Goal: Task Accomplishment & Management: Use online tool/utility

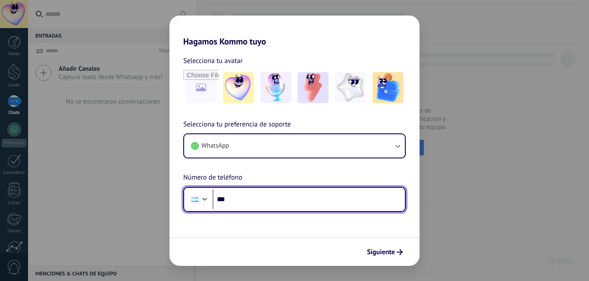
click at [256, 203] on input "***" at bounding box center [309, 199] width 192 height 20
click at [254, 198] on input "***" at bounding box center [309, 199] width 192 height 20
click at [285, 197] on input "***" at bounding box center [309, 199] width 192 height 20
click at [262, 203] on input "***" at bounding box center [309, 199] width 192 height 20
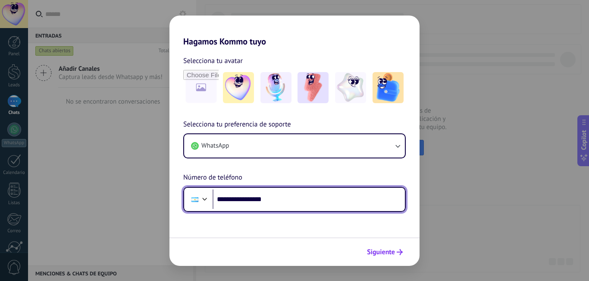
type input "**********"
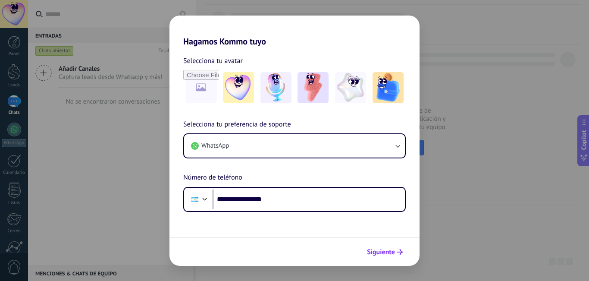
click at [391, 249] on span "Siguiente" at bounding box center [381, 252] width 28 height 6
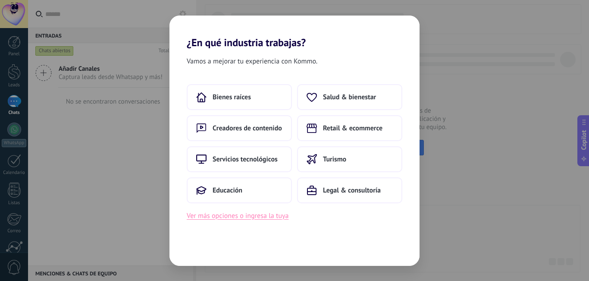
click at [249, 220] on button "Ver más opciones o ingresa la tuya" at bounding box center [238, 215] width 102 height 11
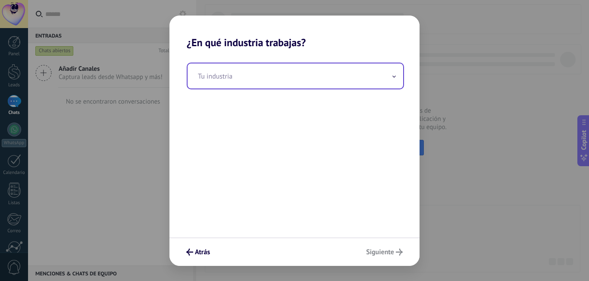
click at [208, 82] on input "text" at bounding box center [296, 75] width 216 height 25
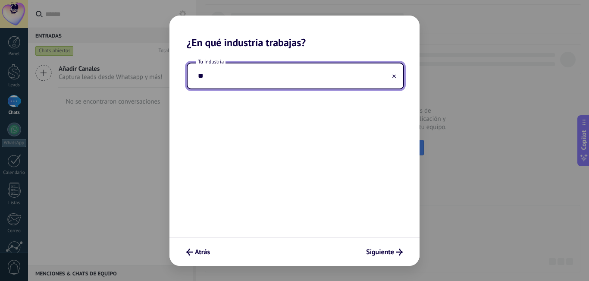
type input "*"
type input "**********"
click at [383, 252] on span "Siguiente" at bounding box center [380, 252] width 28 height 6
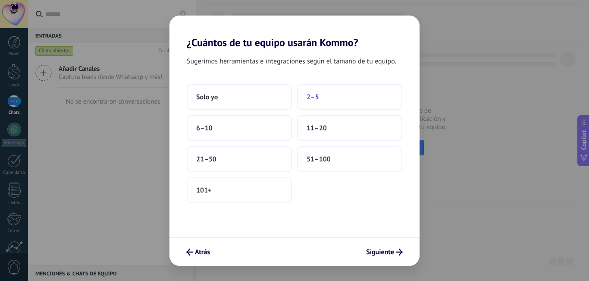
click at [313, 102] on button "2–5" at bounding box center [349, 97] width 105 height 26
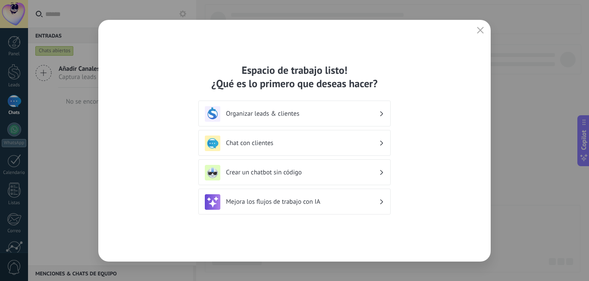
click at [381, 113] on icon at bounding box center [382, 113] width 3 height 5
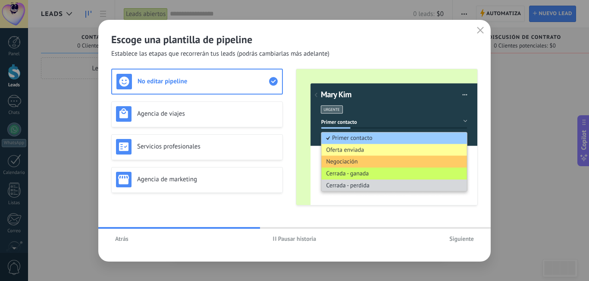
click at [122, 241] on span "Atrás" at bounding box center [121, 239] width 13 height 6
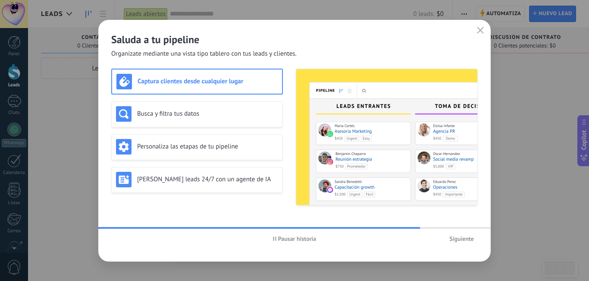
click at [466, 241] on span "Siguiente" at bounding box center [462, 239] width 25 height 6
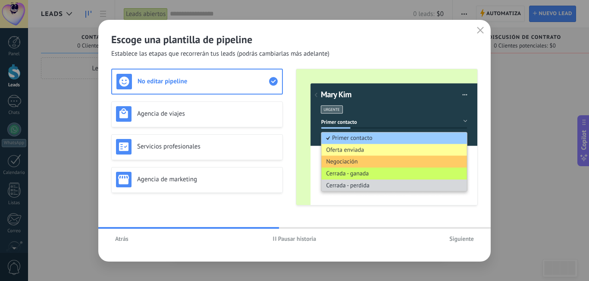
click at [126, 238] on span "Atrás" at bounding box center [121, 239] width 13 height 6
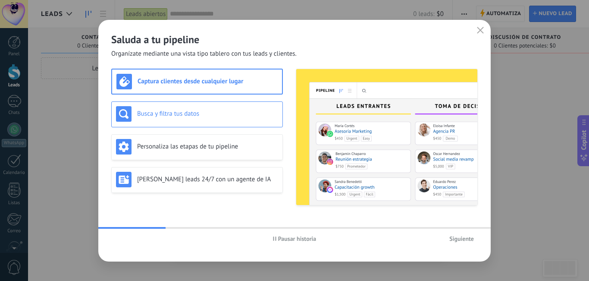
click at [196, 123] on div "Busca y filtra tus datos" at bounding box center [197, 114] width 172 height 26
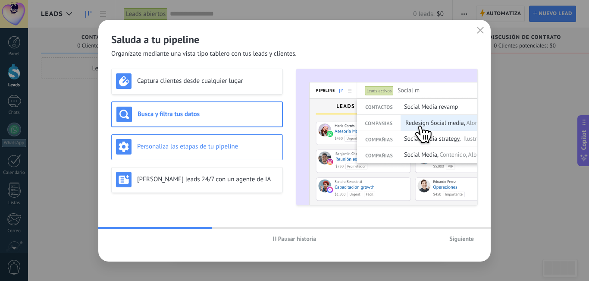
click at [197, 151] on div "Personaliza las etapas de tu pipeline" at bounding box center [197, 147] width 162 height 16
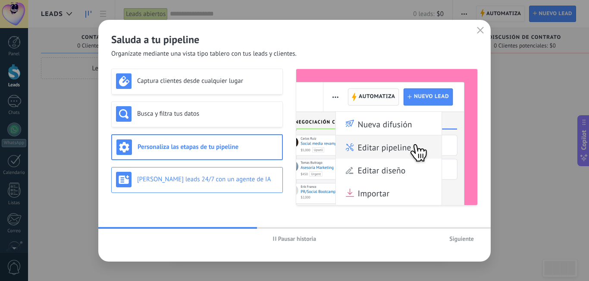
click at [201, 177] on h3 "[PERSON_NAME] leads 24/7 con un agente de IA" at bounding box center [207, 179] width 141 height 8
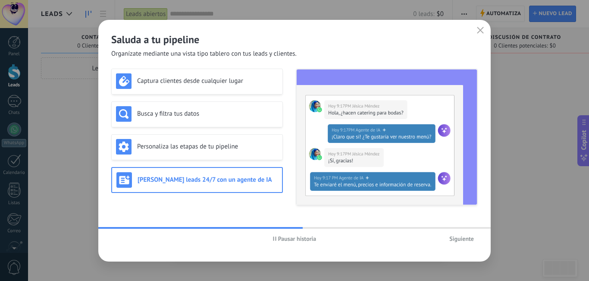
click at [466, 240] on span "Siguiente" at bounding box center [462, 239] width 25 height 6
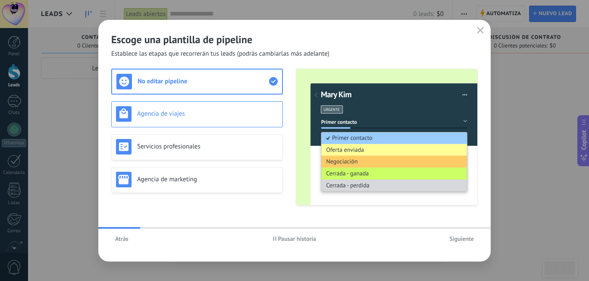
click at [187, 109] on div "Agencia de viajes" at bounding box center [197, 114] width 162 height 16
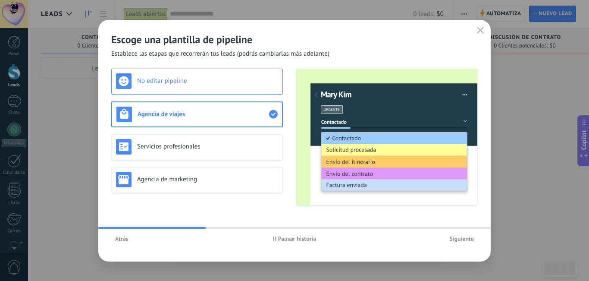
click at [190, 88] on div "No editar pipeline" at bounding box center [197, 81] width 162 height 16
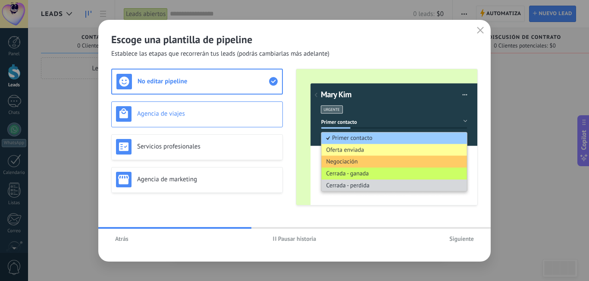
click at [194, 108] on div "Agencia de viajes" at bounding box center [197, 114] width 162 height 16
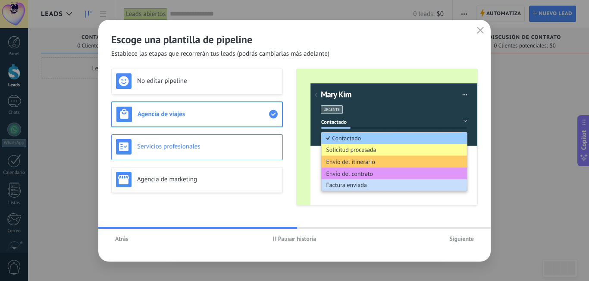
click at [202, 140] on div "Servicios profesionales" at bounding box center [197, 147] width 162 height 16
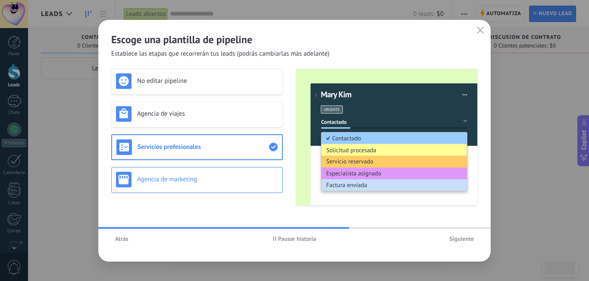
click at [202, 178] on h3 "Agencia de marketing" at bounding box center [207, 179] width 141 height 8
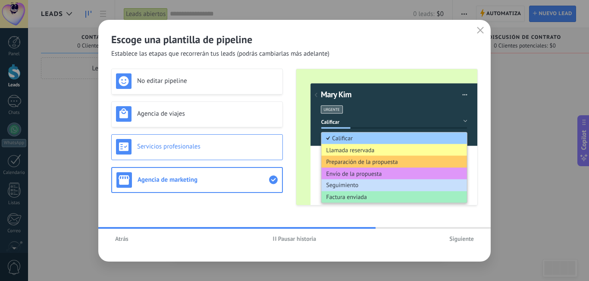
click at [198, 145] on h3 "Servicios profesionales" at bounding box center [207, 146] width 141 height 8
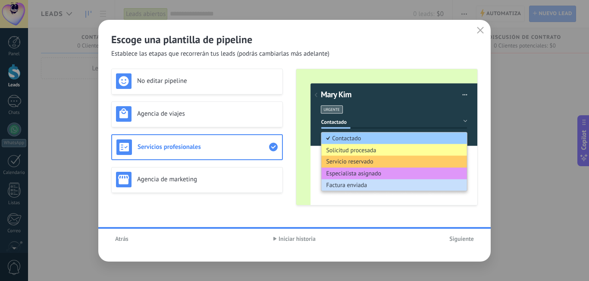
click at [120, 237] on span "Atrás" at bounding box center [121, 239] width 13 height 6
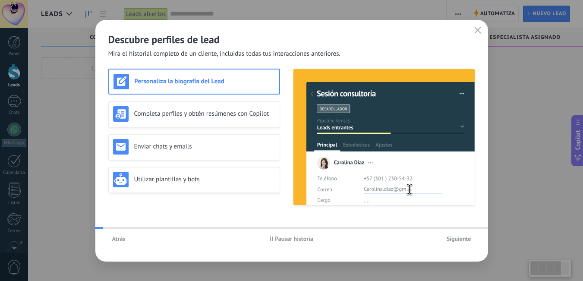
click at [120, 237] on span "Atrás" at bounding box center [118, 239] width 13 height 6
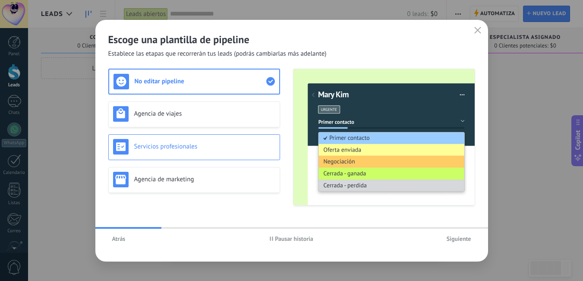
click at [221, 142] on h3 "Servicios profesionales" at bounding box center [204, 146] width 141 height 8
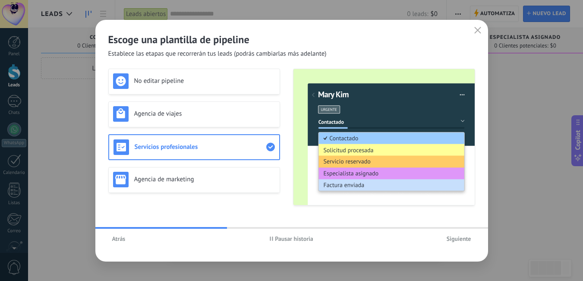
click at [122, 243] on button "Atrás" at bounding box center [118, 238] width 21 height 13
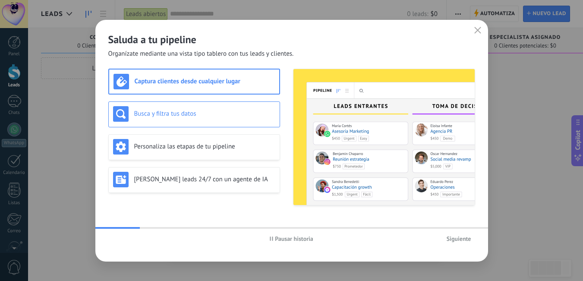
click at [197, 108] on div "Busca y filtra tus datos" at bounding box center [194, 114] width 162 height 16
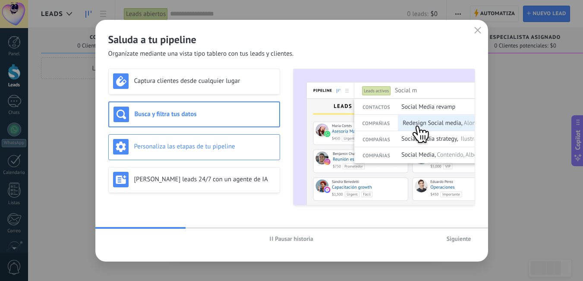
click at [206, 137] on div "Personaliza las etapas de tu pipeline" at bounding box center [194, 147] width 172 height 26
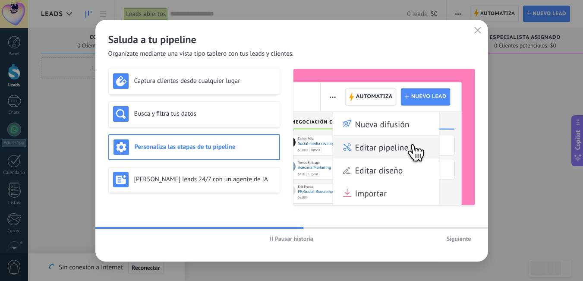
click at [459, 236] on span "Siguiente" at bounding box center [459, 239] width 25 height 6
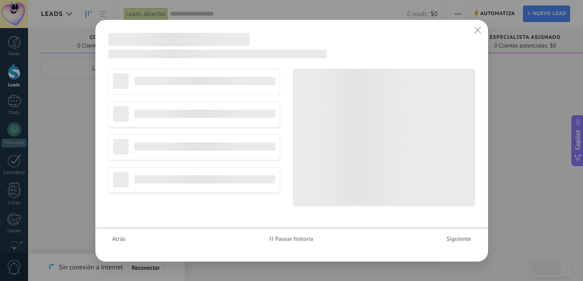
click at [119, 242] on span "Atrás" at bounding box center [118, 239] width 13 height 6
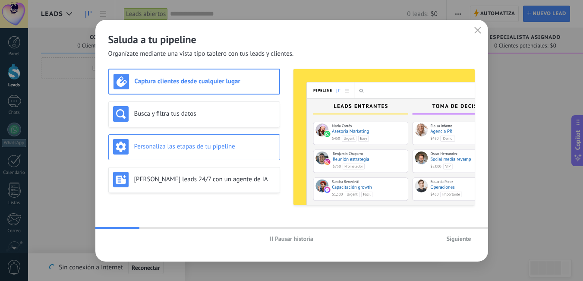
click at [213, 150] on h3 "Personaliza las etapas de tu pipeline" at bounding box center [204, 146] width 141 height 8
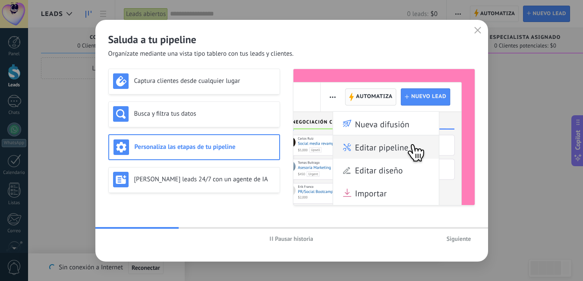
click at [461, 239] on span "Siguiente" at bounding box center [459, 239] width 25 height 6
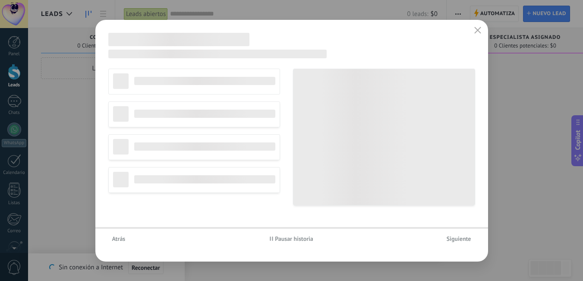
click at [294, 239] on span "Pausar historia" at bounding box center [294, 239] width 38 height 6
click at [294, 239] on span "Iniciar historia" at bounding box center [294, 239] width 37 height 6
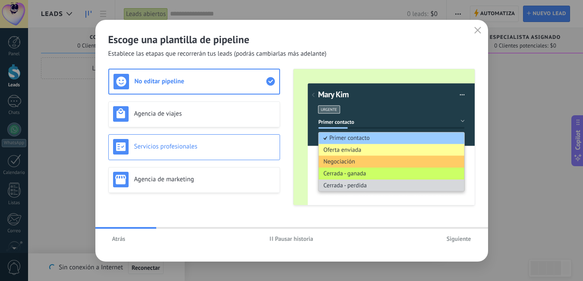
click at [199, 142] on h3 "Servicios profesionales" at bounding box center [204, 146] width 141 height 8
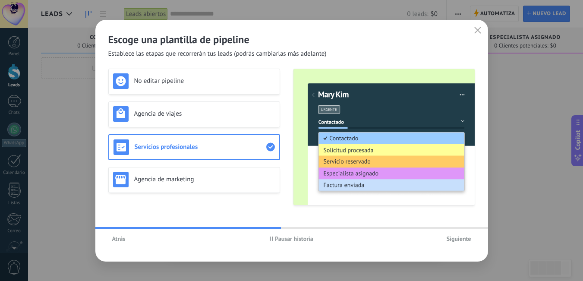
click at [458, 242] on span "Siguiente" at bounding box center [459, 239] width 25 height 6
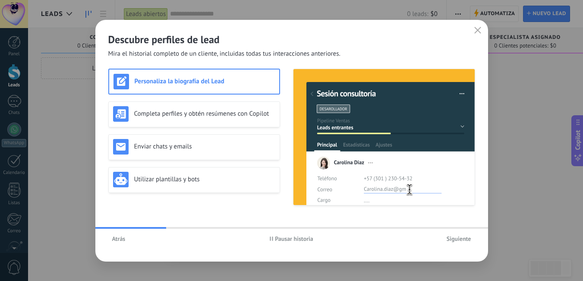
click at [279, 239] on span "Pausar historia" at bounding box center [294, 239] width 38 height 6
click at [208, 113] on h3 "Completa perfiles y obtén resúmenes con Copilot" at bounding box center [204, 114] width 141 height 8
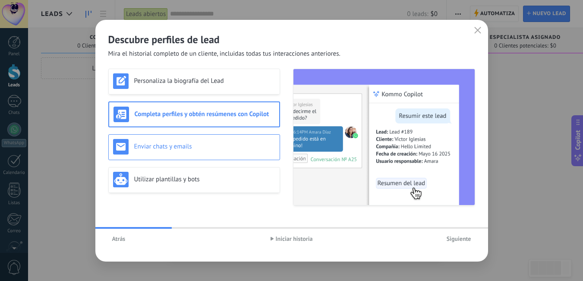
click at [213, 148] on h3 "Enviar chats y emails" at bounding box center [204, 146] width 141 height 8
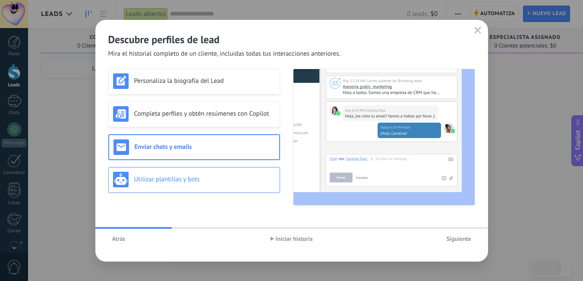
click at [214, 178] on h3 "Utilizar plantillas y bots" at bounding box center [204, 179] width 141 height 8
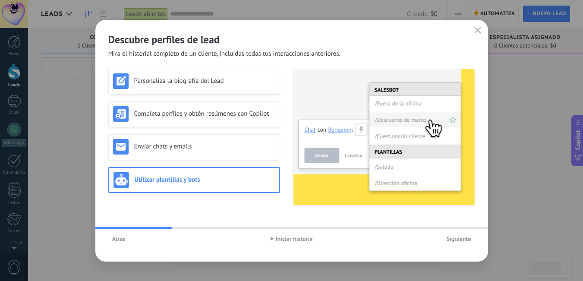
click at [458, 239] on span "Siguiente" at bounding box center [459, 239] width 25 height 6
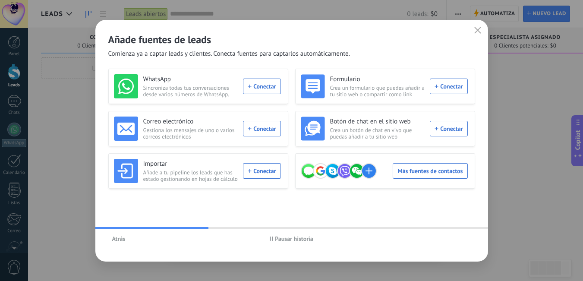
click at [281, 239] on span "Pausar historia" at bounding box center [294, 239] width 38 height 6
click at [262, 88] on div "WhatsApp Sincroniza todas tus conversaciones desde varios números de WhatsApp. …" at bounding box center [197, 86] width 167 height 24
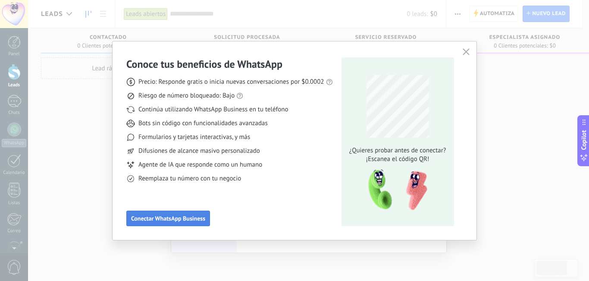
click at [171, 216] on span "Conectar WhatsApp Business" at bounding box center [168, 218] width 74 height 6
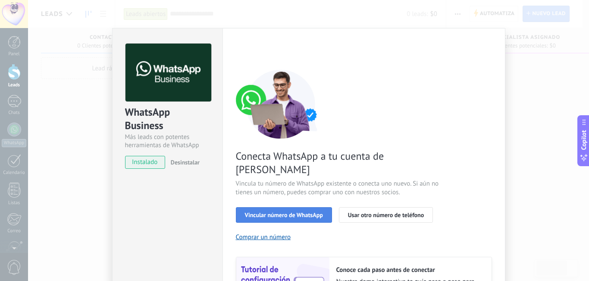
click at [282, 212] on span "Vincular número de WhatsApp" at bounding box center [284, 215] width 78 height 6
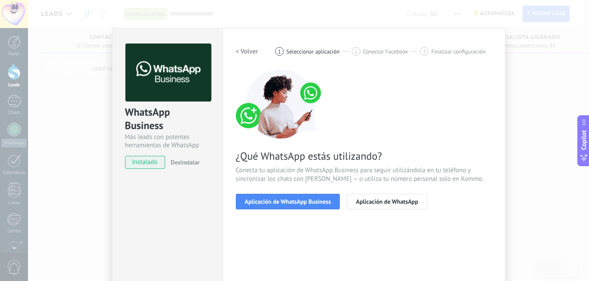
click at [282, 201] on span "Aplicación de WhatsApp Business" at bounding box center [288, 201] width 86 height 6
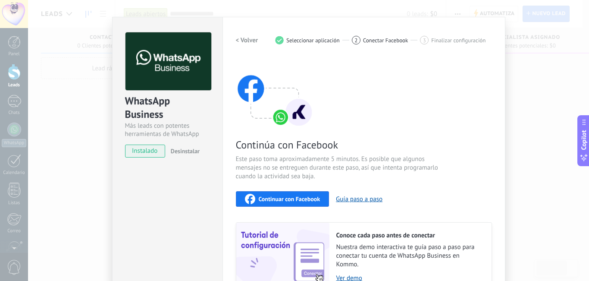
scroll to position [11, 0]
click at [155, 154] on span "instalado" at bounding box center [145, 151] width 39 height 13
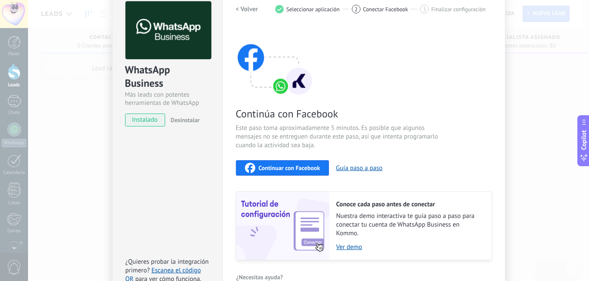
scroll to position [41, 0]
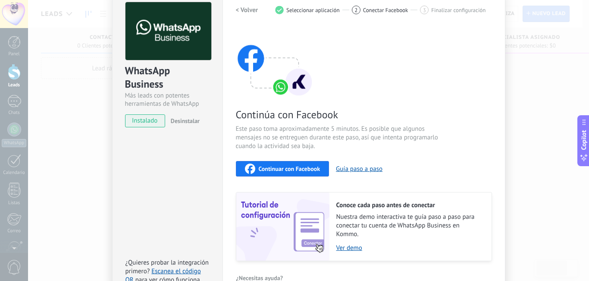
click at [305, 172] on span "Continuar con Facebook" at bounding box center [290, 169] width 62 height 6
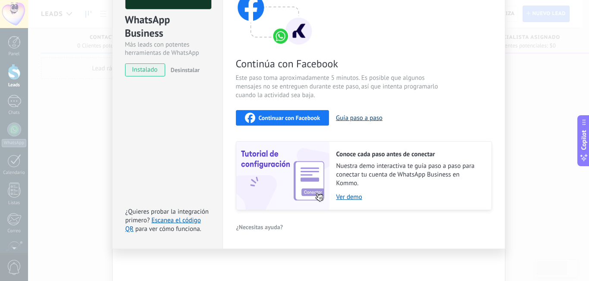
click at [346, 117] on button "Guía paso a paso" at bounding box center [359, 118] width 47 height 8
